Goal: Check status

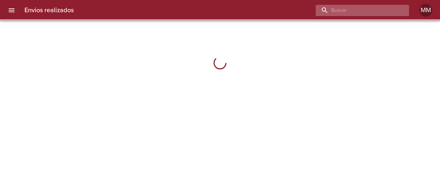
click at [371, 12] on input "buscar" at bounding box center [357, 10] width 82 height 11
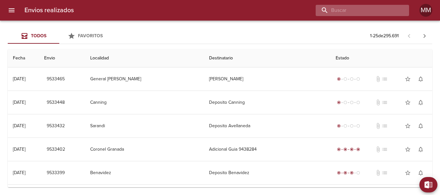
paste input "[PERSON_NAME] [PERSON_NAME]"
type input "[PERSON_NAME] [PERSON_NAME]"
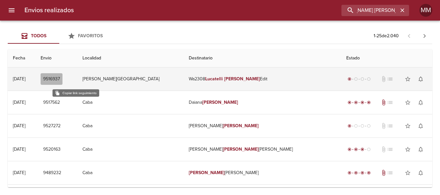
scroll to position [0, 0]
click at [62, 84] on button "9516937" at bounding box center [52, 79] width 22 height 12
